Goal: Find specific page/section: Find specific page/section

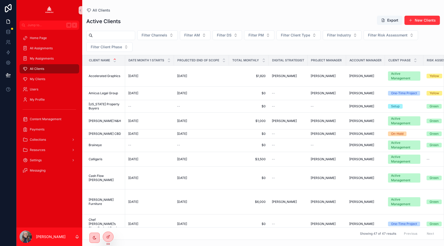
click at [94, 32] on input "scrollable content" at bounding box center [114, 35] width 42 height 7
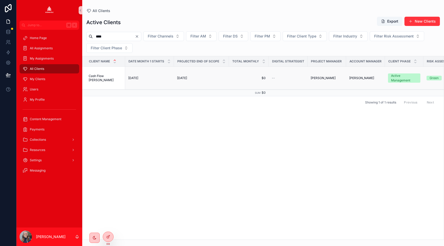
type input "****"
click at [101, 79] on span "Cash Flow [PERSON_NAME]" at bounding box center [105, 78] width 33 height 8
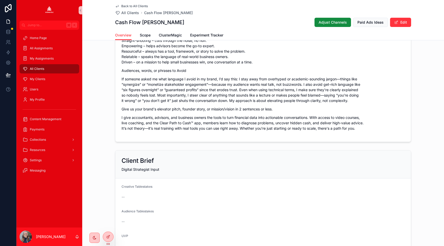
scroll to position [522, 0]
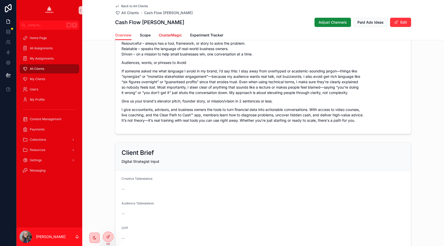
click at [168, 34] on span "ClusterMagic" at bounding box center [170, 35] width 23 height 5
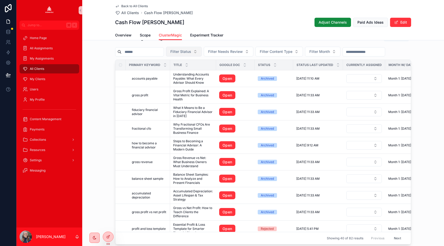
click at [186, 53] on span "Filter Status" at bounding box center [180, 51] width 21 height 5
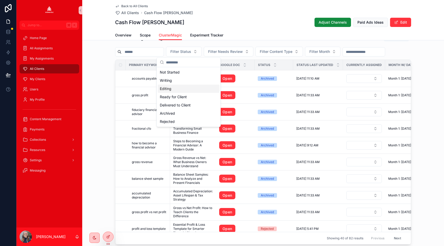
click at [174, 86] on div "Editing" at bounding box center [189, 89] width 62 height 8
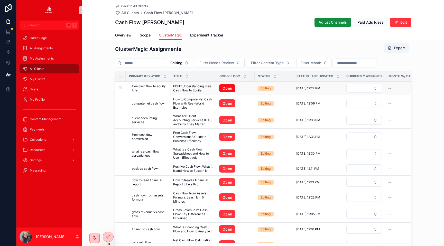
click at [226, 88] on link "Open" at bounding box center [227, 88] width 16 height 8
click at [224, 101] on link "Open" at bounding box center [227, 103] width 16 height 8
click at [224, 120] on link "Open" at bounding box center [227, 120] width 16 height 8
click at [223, 136] on link "Open" at bounding box center [227, 137] width 16 height 8
click at [223, 155] on link "Open" at bounding box center [227, 153] width 16 height 8
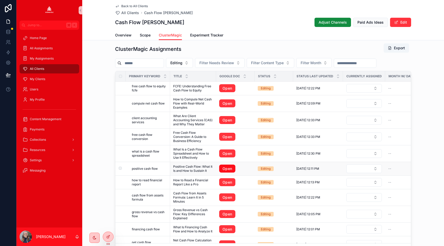
click at [223, 168] on link "Open" at bounding box center [227, 169] width 16 height 8
click at [223, 183] on link "Open" at bounding box center [227, 182] width 16 height 8
click at [223, 198] on link "Open" at bounding box center [227, 197] width 16 height 8
click at [222, 211] on link "Open" at bounding box center [227, 214] width 16 height 8
click at [223, 230] on link "Open" at bounding box center [227, 229] width 16 height 8
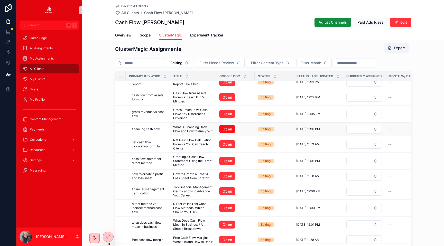
scroll to position [120, 0]
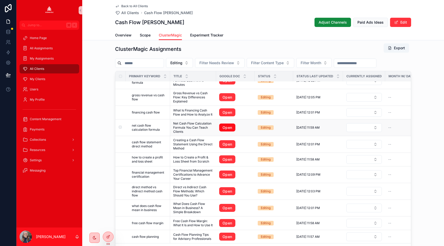
click at [228, 126] on link "Open" at bounding box center [227, 127] width 16 height 8
click at [226, 142] on link "Open" at bounding box center [227, 144] width 16 height 8
click at [224, 156] on link "Open" at bounding box center [227, 159] width 16 height 8
click at [224, 172] on link "Open" at bounding box center [227, 174] width 16 height 8
click at [224, 189] on link "Open" at bounding box center [227, 191] width 16 height 8
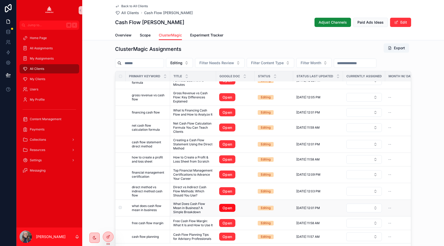
click at [225, 205] on link "Open" at bounding box center [227, 208] width 16 height 8
click at [224, 222] on link "Open" at bounding box center [227, 223] width 16 height 8
click at [224, 238] on link "Open" at bounding box center [227, 237] width 16 height 8
